Goal: Book appointment/travel/reservation

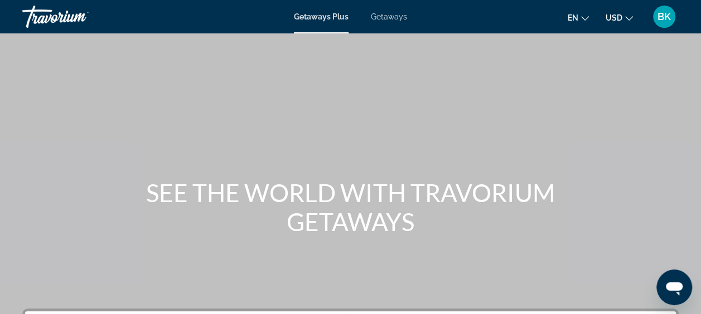
click at [394, 17] on span "Getaways" at bounding box center [389, 16] width 36 height 9
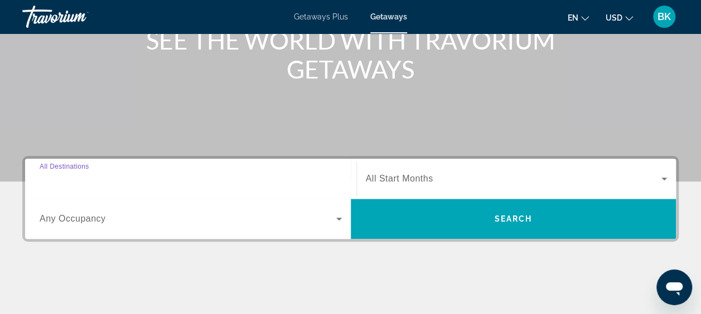
click at [187, 182] on input "Destination All Destinations" at bounding box center [191, 179] width 302 height 13
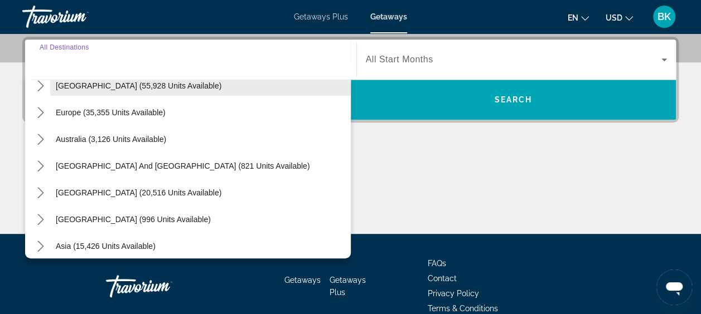
scroll to position [121, 0]
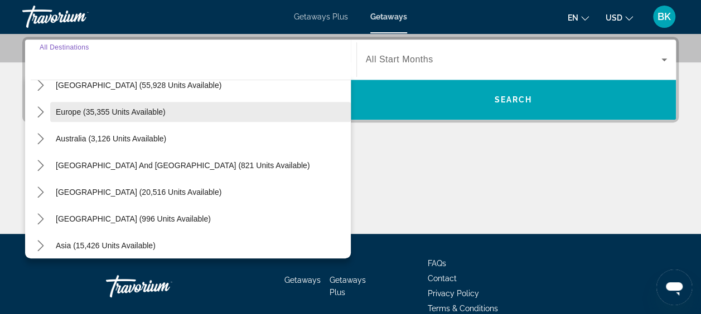
click at [115, 114] on span "Europe (35,355 units available)" at bounding box center [111, 112] width 110 height 9
type input "**********"
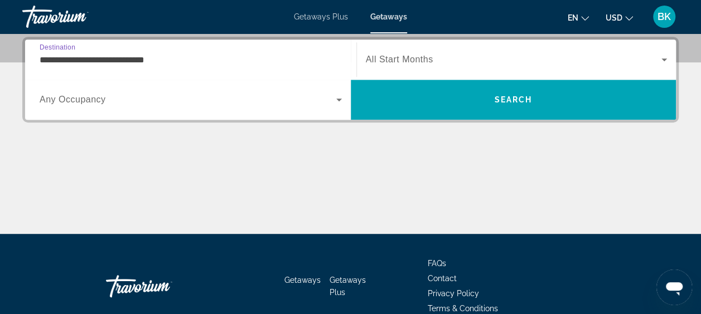
click at [451, 61] on span "Search widget" at bounding box center [514, 59] width 296 height 13
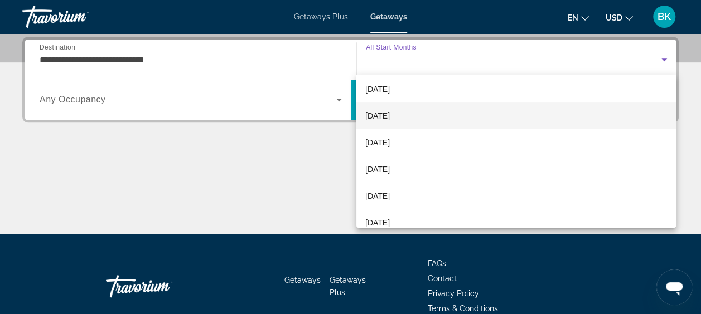
scroll to position [57, 0]
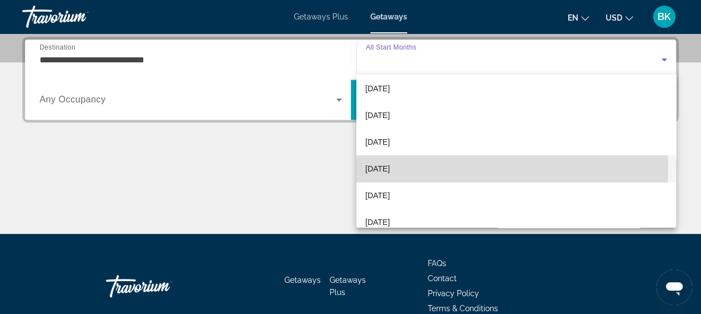
click at [418, 166] on mat-option "[DATE]" at bounding box center [515, 169] width 319 height 27
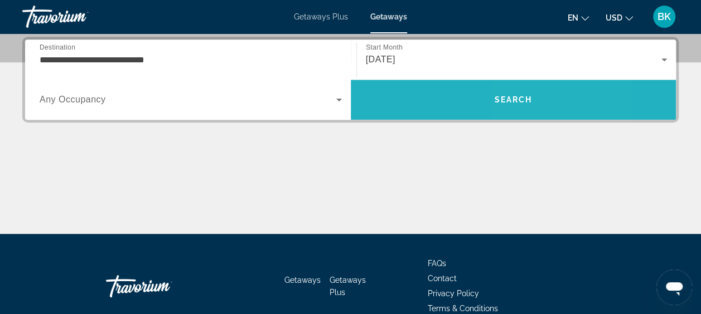
click at [517, 100] on span "Search" at bounding box center [513, 99] width 38 height 9
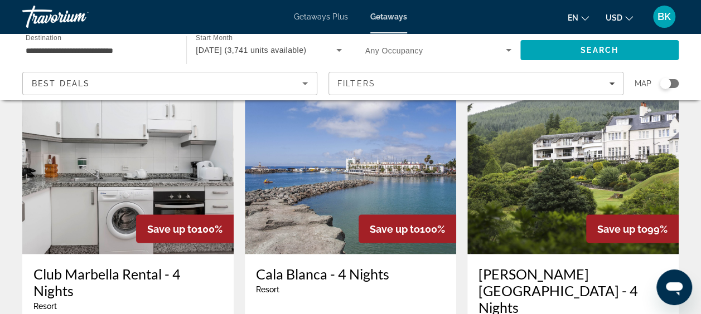
scroll to position [879, 0]
click at [352, 164] on img "Main content" at bounding box center [350, 165] width 211 height 178
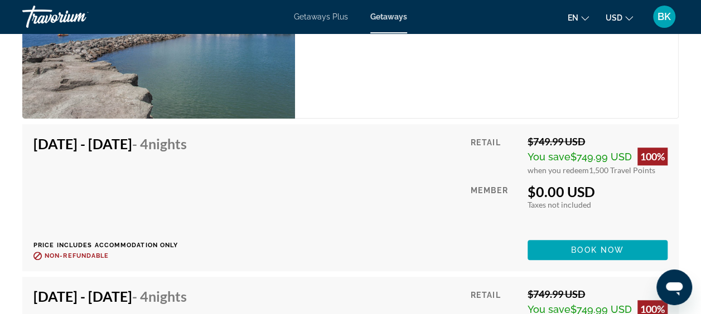
scroll to position [2450, 0]
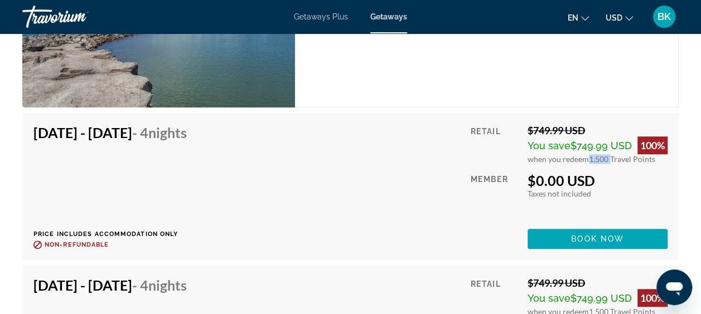
drag, startPoint x: 608, startPoint y: 145, endPoint x: 586, endPoint y: 145, distance: 21.2
click at [589, 154] on span "1,500 Travel Points" at bounding box center [622, 158] width 66 height 9
click at [456, 156] on div "[DATE] - [DATE] - 4 Nights Price includes accommodation only Refundable until :…" at bounding box center [350, 186] width 634 height 125
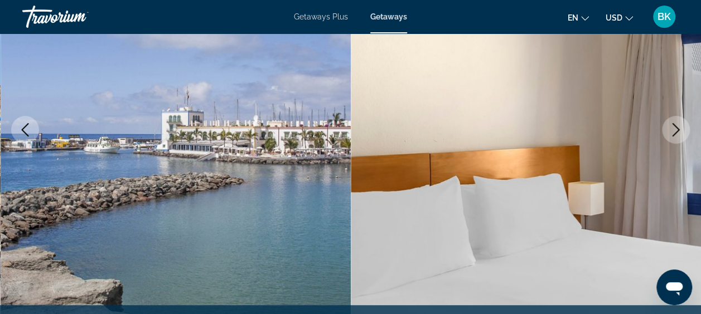
scroll to position [0, 0]
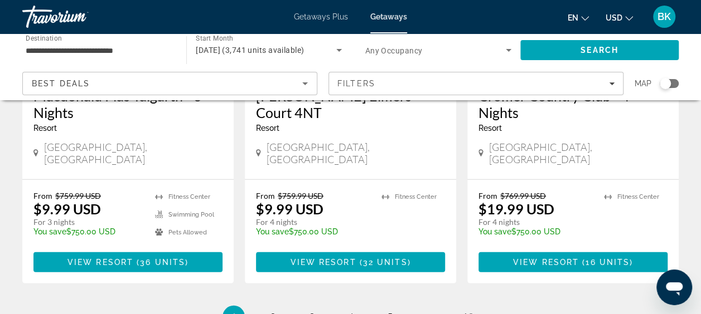
scroll to position [1510, 0]
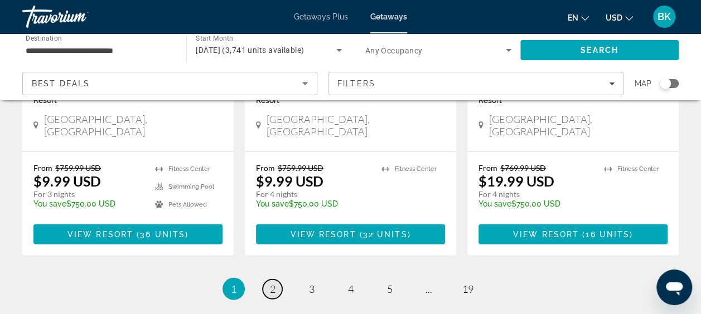
click at [270, 283] on span "2" at bounding box center [273, 289] width 6 height 12
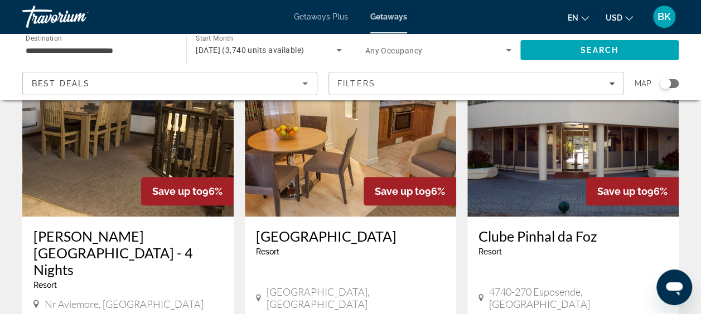
scroll to position [101, 0]
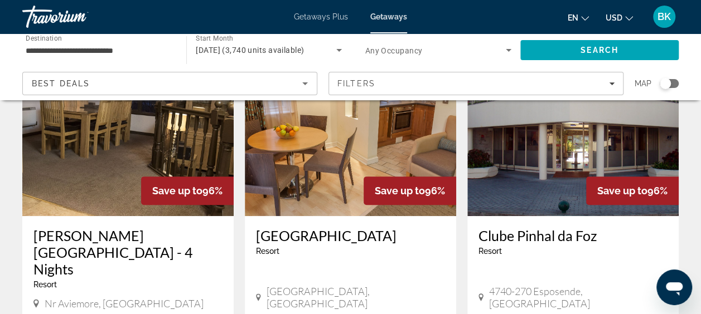
click at [561, 152] on img "Main content" at bounding box center [572, 127] width 211 height 178
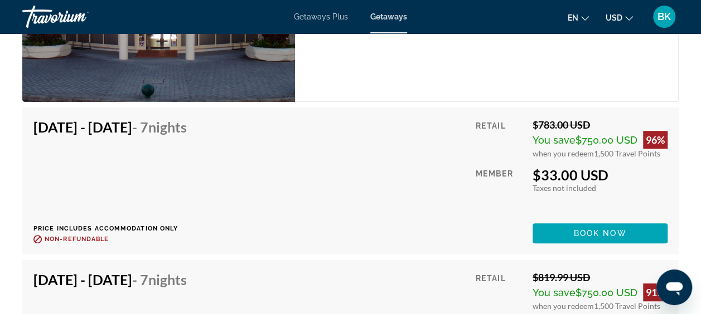
scroll to position [2328, 0]
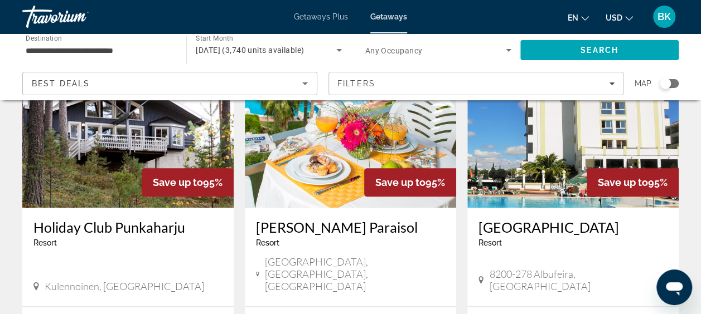
scroll to position [523, 0]
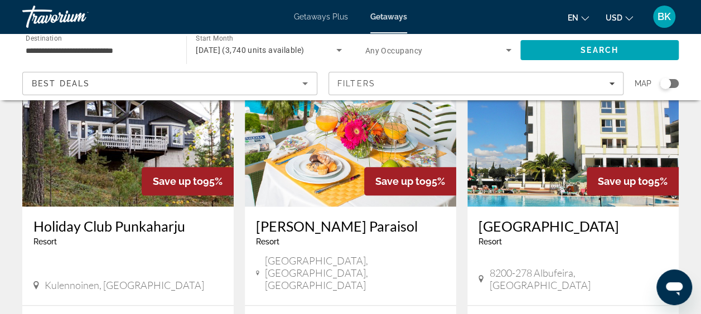
click at [544, 148] on img "Main content" at bounding box center [572, 117] width 211 height 178
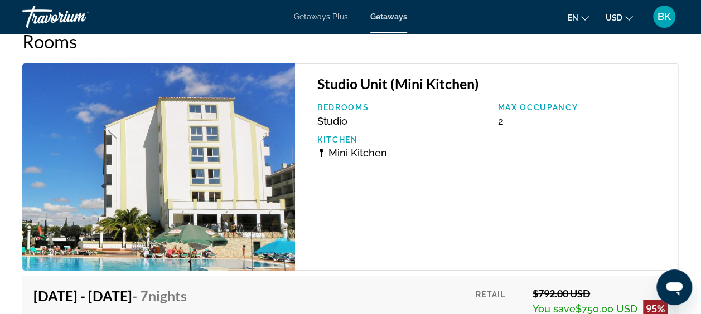
scroll to position [1990, 0]
